Goal: Ask a question

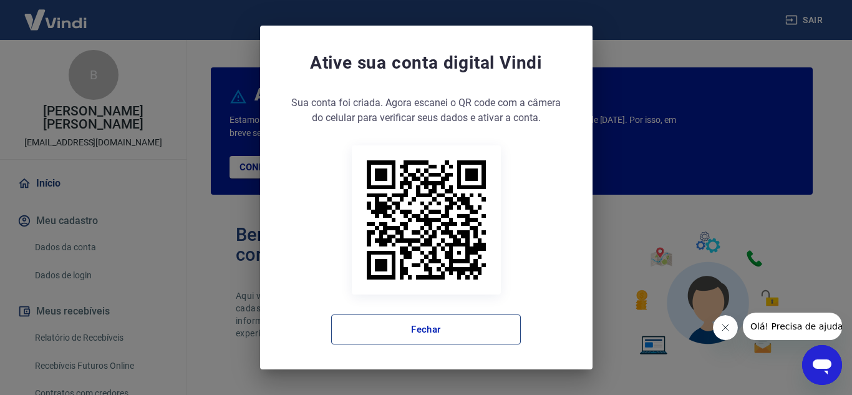
click at [438, 331] on button "Fechar" at bounding box center [426, 329] width 190 height 30
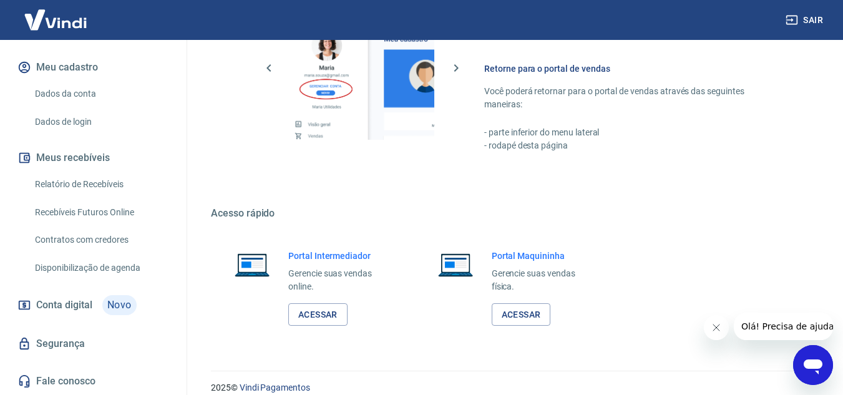
scroll to position [758, 0]
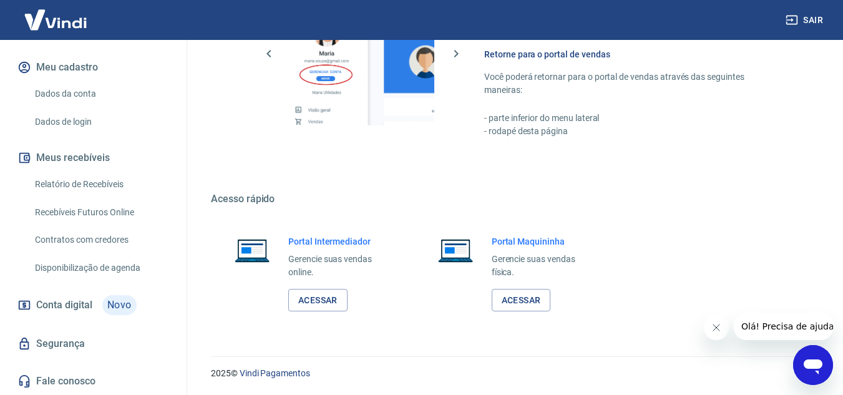
click at [107, 379] on link "Fale conosco" at bounding box center [93, 380] width 157 height 27
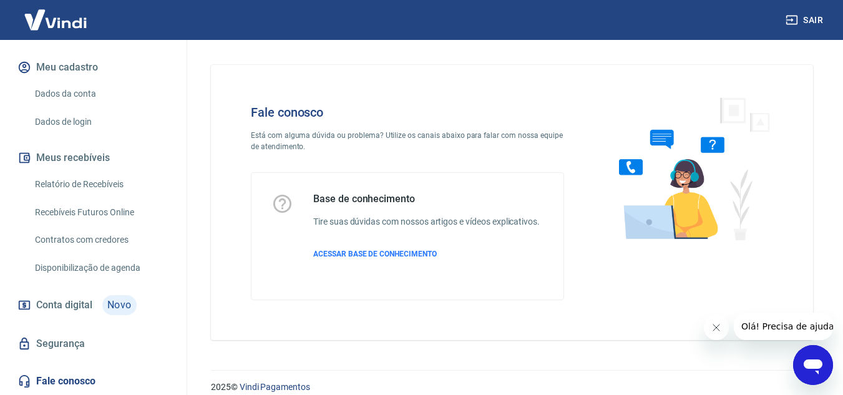
click at [812, 364] on icon "Abrir janela de mensagens" at bounding box center [813, 366] width 19 height 15
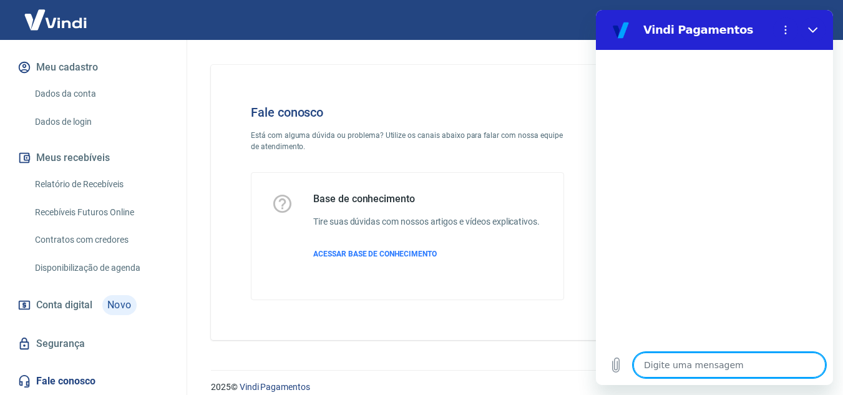
click at [698, 362] on textarea at bounding box center [729, 364] width 192 height 25
type textarea "B"
type textarea "x"
type textarea "Bo"
type textarea "x"
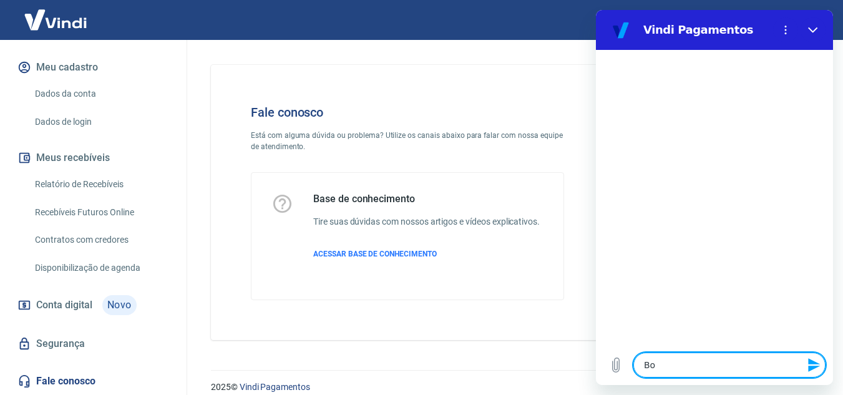
type textarea "Boa"
type textarea "x"
type textarea "Boa"
type textarea "x"
type textarea "Boa n"
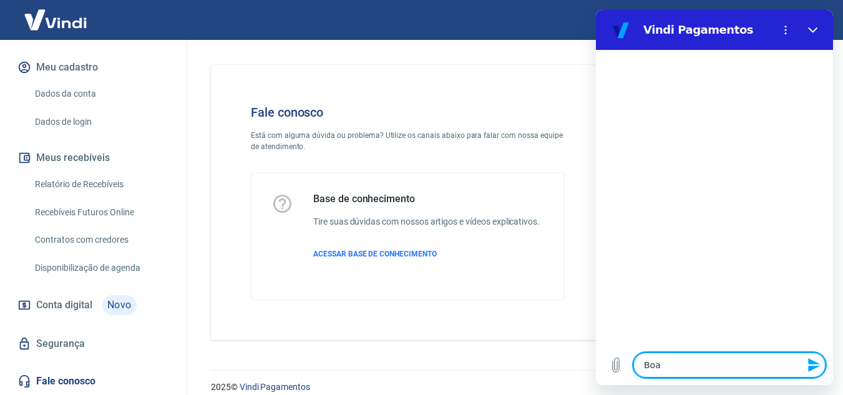
type textarea "x"
type textarea "Boa no"
type textarea "x"
type textarea "Boa noi"
type textarea "x"
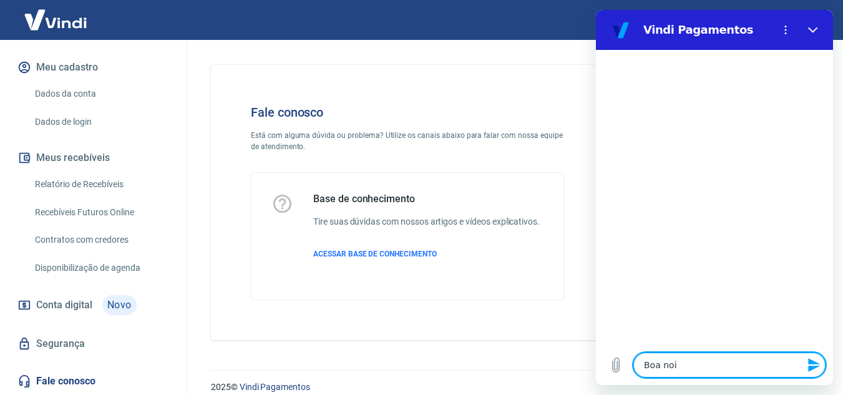
type textarea "Boa noit"
type textarea "x"
type textarea "Boa noite"
type textarea "x"
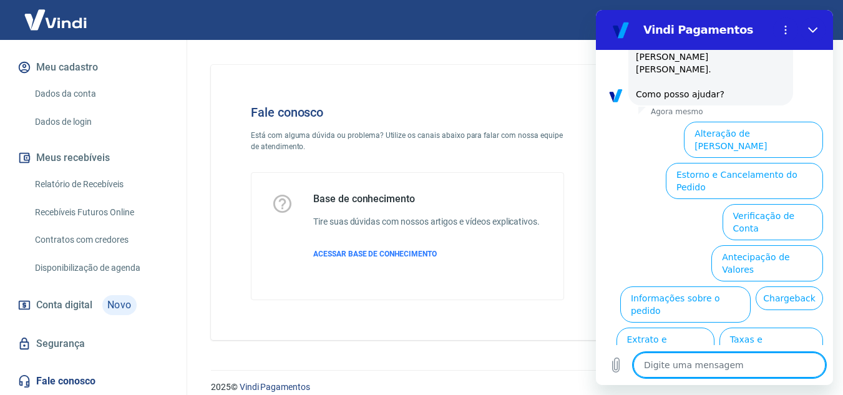
scroll to position [91, 0]
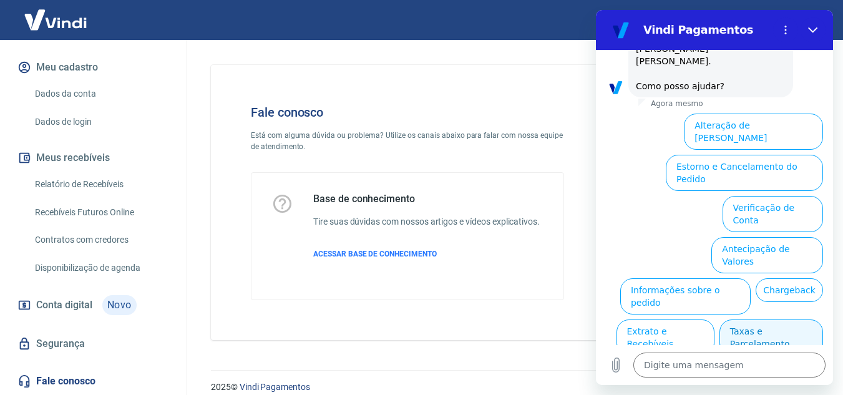
click at [772, 319] on button "Taxas e Parcelamento" at bounding box center [771, 337] width 104 height 36
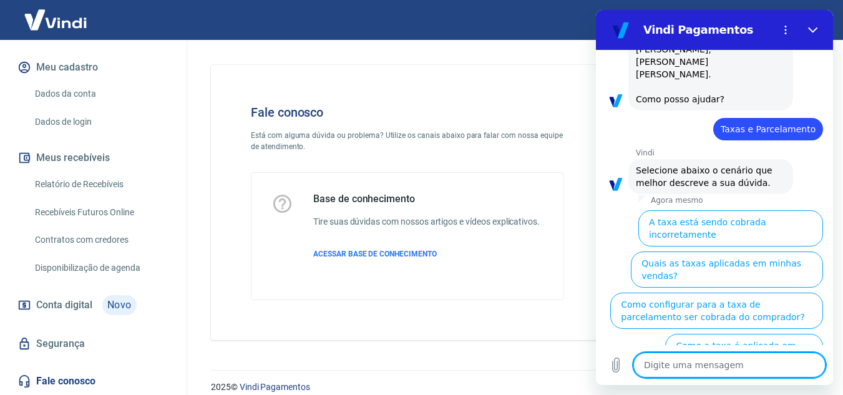
scroll to position [85, 0]
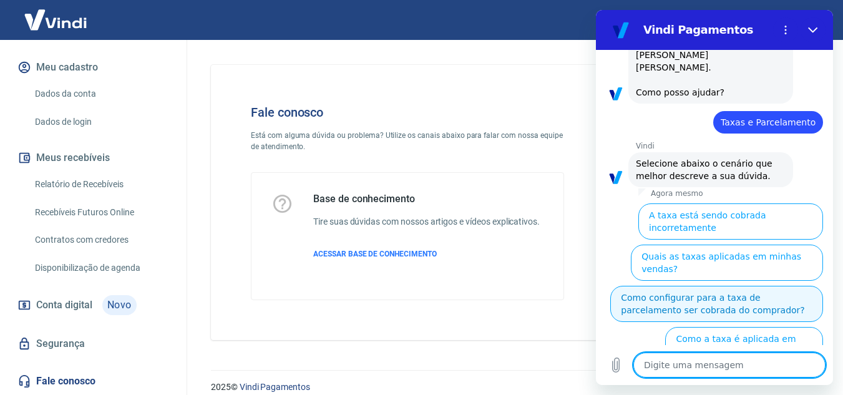
click at [752, 286] on button "Como configurar para a taxa de parcelamento ser cobrada do comprador?" at bounding box center [716, 304] width 213 height 36
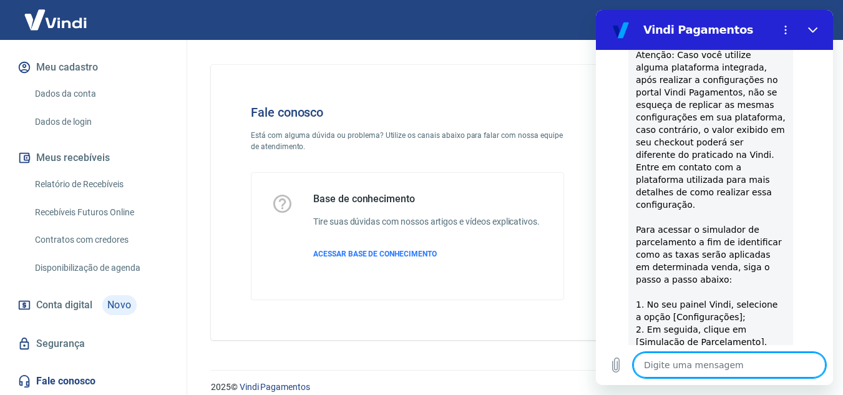
scroll to position [535, 0]
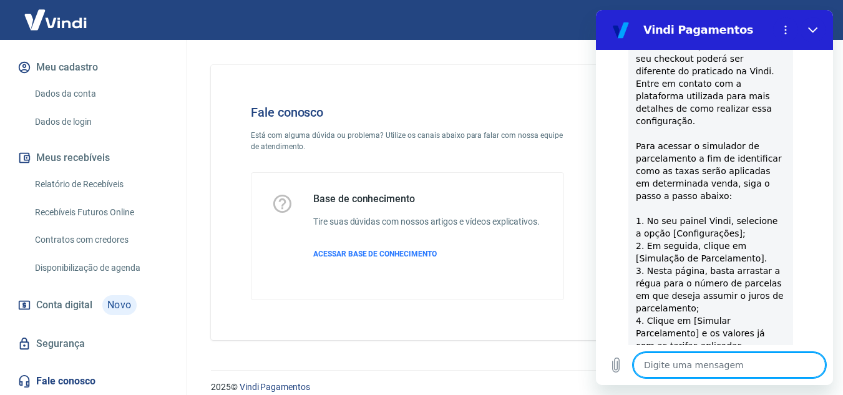
type textarea "x"
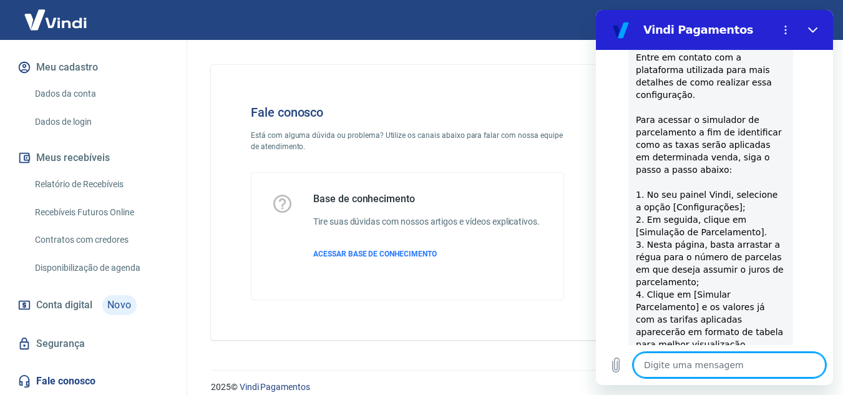
scroll to position [598, 0]
